Goal: Task Accomplishment & Management: Manage account settings

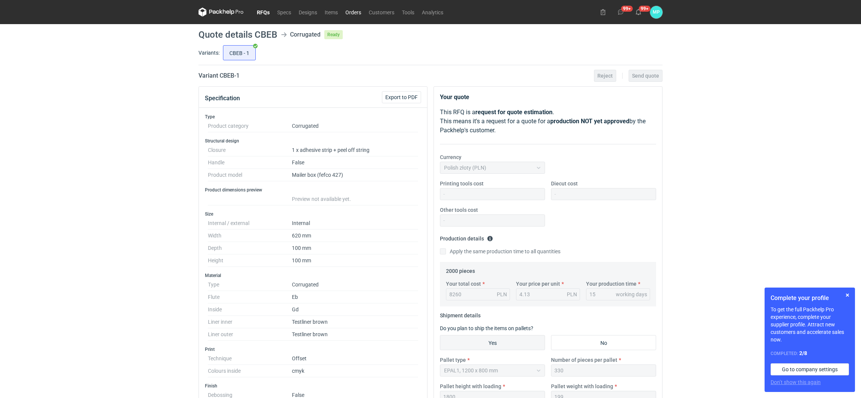
click at [347, 12] on link "Orders" at bounding box center [352, 12] width 23 height 9
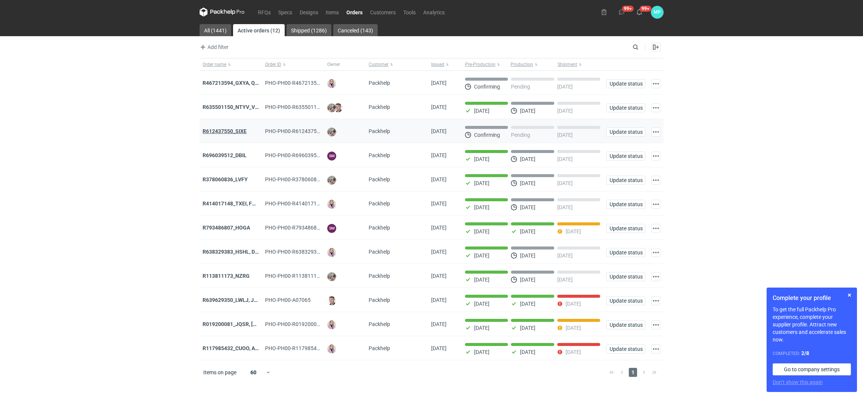
click at [238, 133] on strong "R612437550_SIXE" at bounding box center [225, 131] width 44 height 6
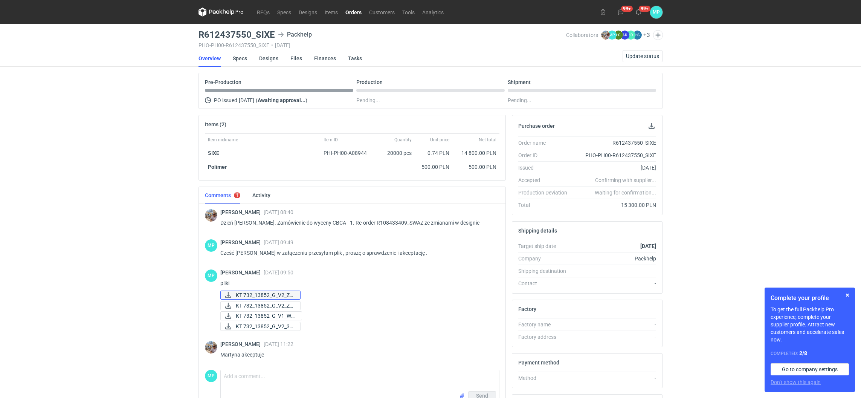
click at [272, 295] on span "KT 732_13852_G_V2_ZE..." at bounding box center [265, 295] width 58 height 8
click at [269, 314] on span "KT 732_13852_G_V1_WE..." at bounding box center [266, 315] width 60 height 8
click at [238, 54] on link "Specs" at bounding box center [240, 58] width 14 height 17
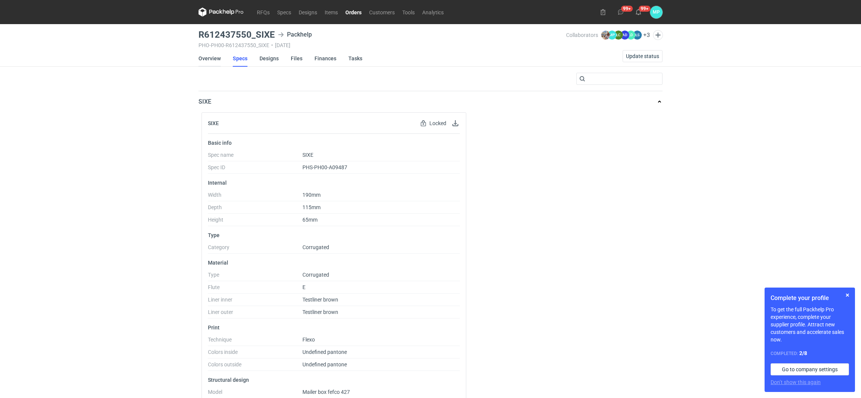
click at [217, 63] on link "Overview" at bounding box center [209, 58] width 22 height 17
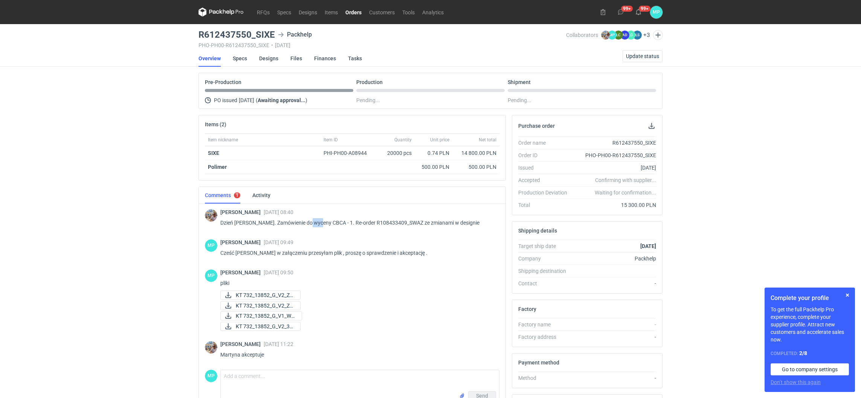
drag, startPoint x: 307, startPoint y: 221, endPoint x: 319, endPoint y: 224, distance: 12.5
click at [319, 224] on p "Dzień [PERSON_NAME]. Zamówienie do wyceny CBCA - 1. Re-order R108433409_SWAZ ze…" at bounding box center [356, 222] width 273 height 9
copy p "CBCA"
click at [634, 55] on span "Update status" at bounding box center [642, 55] width 33 height 5
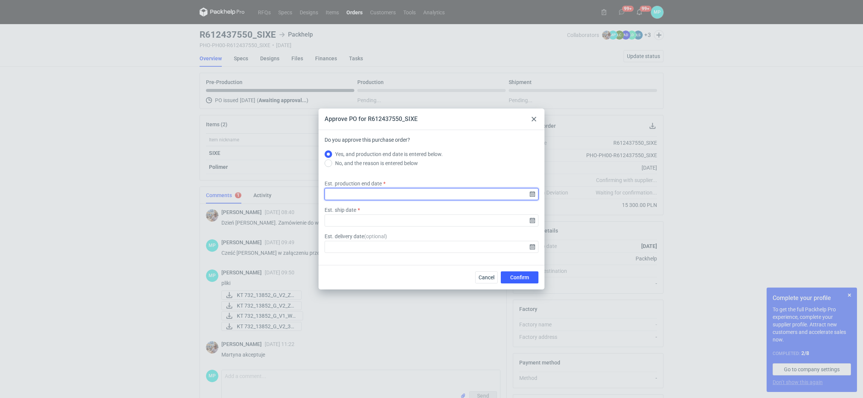
click at [535, 195] on input "Est. production end date" at bounding box center [431, 194] width 214 height 12
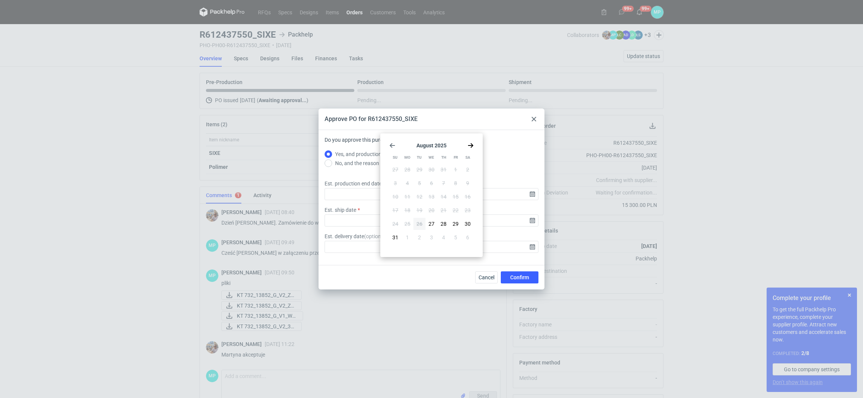
click at [470, 146] on icon "Go forward 1 month" at bounding box center [471, 145] width 6 height 6
click at [421, 185] on button "9" at bounding box center [419, 183] width 12 height 12
type input "[DATE]"
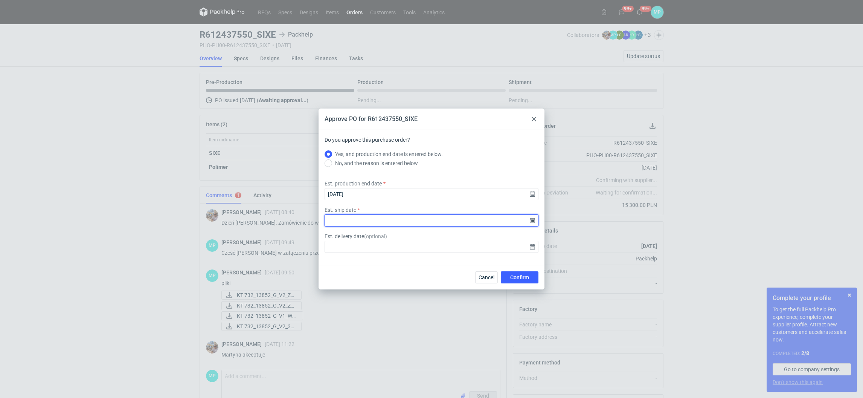
click at [530, 220] on input "Est. ship date" at bounding box center [431, 220] width 214 height 12
click at [475, 143] on div "[DATE] Su Mo Tu We Th Fr Sa 27 28 29 30 31 1 2 3 4 5 6 7 8 9 10 11 12 13 14 15 …" at bounding box center [431, 194] width 96 height 117
click at [471, 143] on use "Go forward 1 month" at bounding box center [470, 145] width 5 height 5
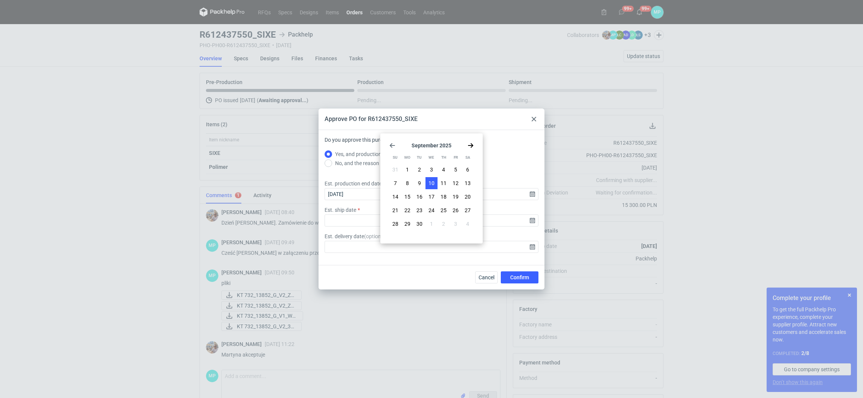
click at [432, 178] on button "10" at bounding box center [431, 183] width 12 height 12
type input "[DATE]"
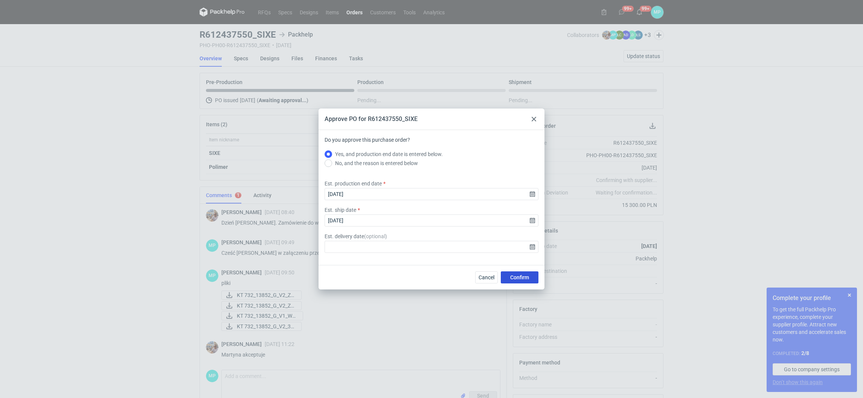
click at [514, 282] on button "Confirm" at bounding box center [520, 277] width 38 height 12
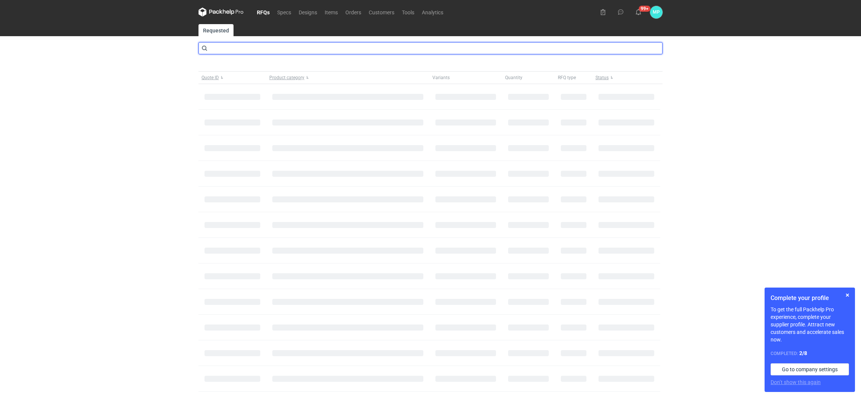
click at [222, 50] on input "text" at bounding box center [430, 48] width 464 height 12
type input "CBCA"
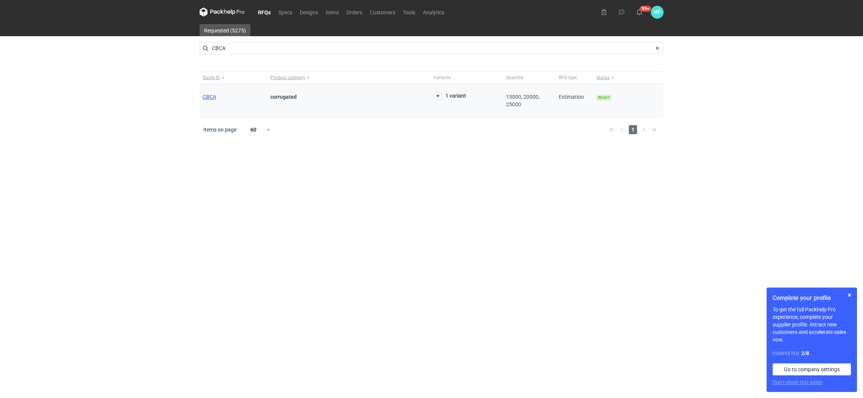
click at [210, 97] on span "CBCA" at bounding box center [210, 97] width 14 height 6
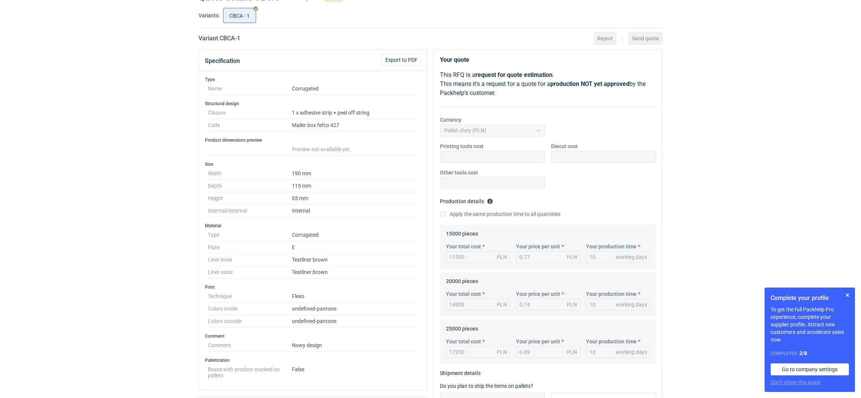
scroll to position [56, 0]
